Goal: Transaction & Acquisition: Subscribe to service/newsletter

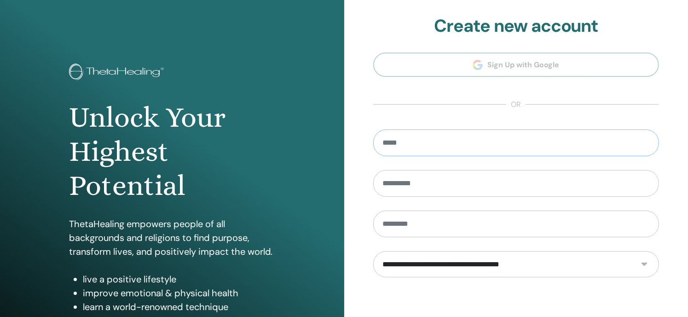
click at [448, 140] on input "email" at bounding box center [516, 142] width 286 height 27
click at [443, 108] on section "**********" at bounding box center [516, 208] width 286 height 385
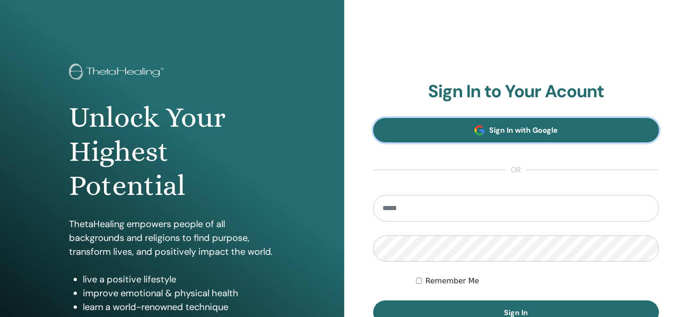
click at [514, 135] on link "Sign In with Google" at bounding box center [516, 130] width 286 height 24
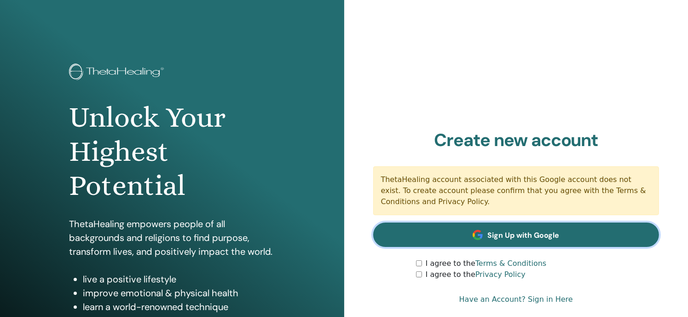
click at [513, 231] on span "Sign Up with Google" at bounding box center [523, 235] width 72 height 10
